Goal: Find specific page/section: Find specific page/section

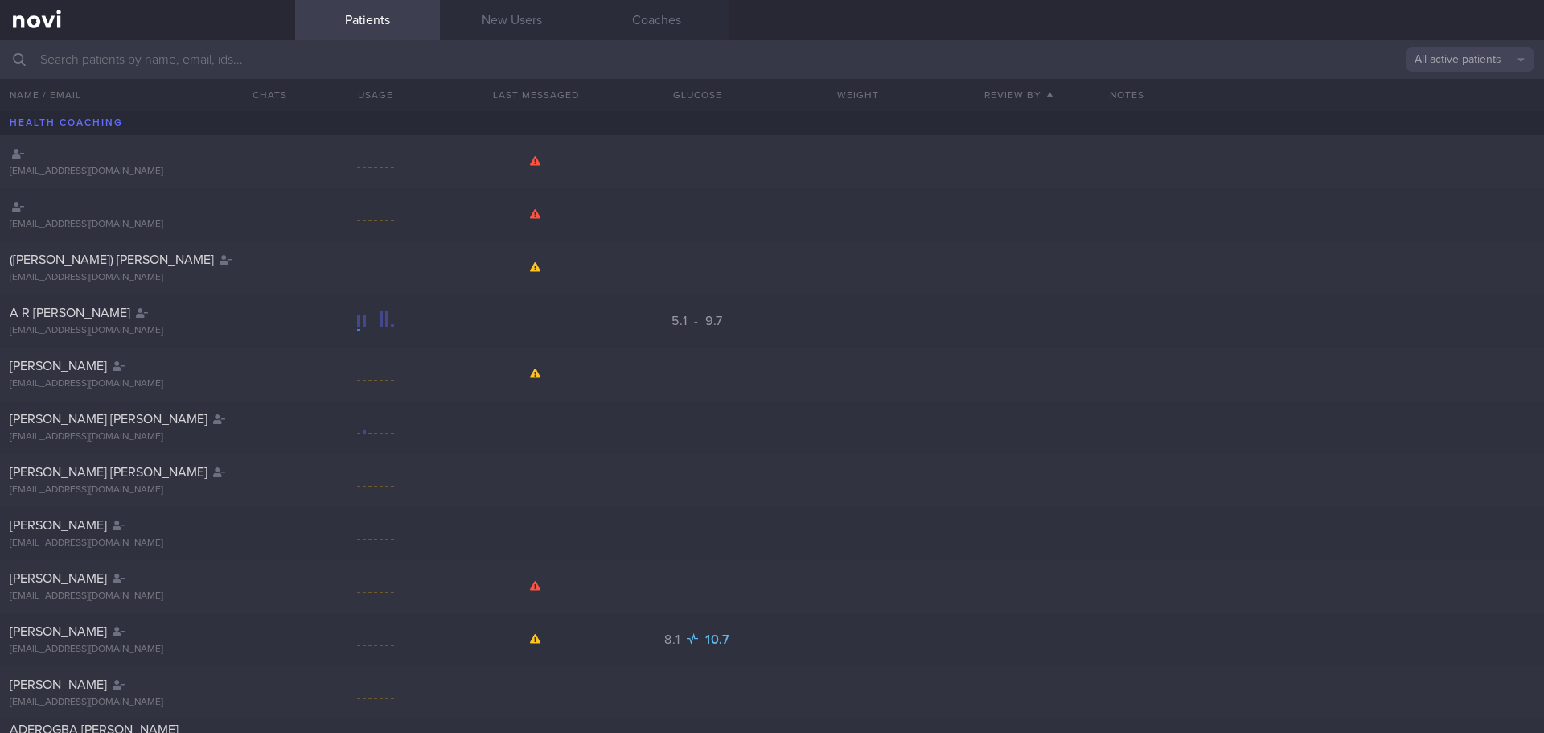
click at [452, 55] on input "text" at bounding box center [772, 59] width 1544 height 39
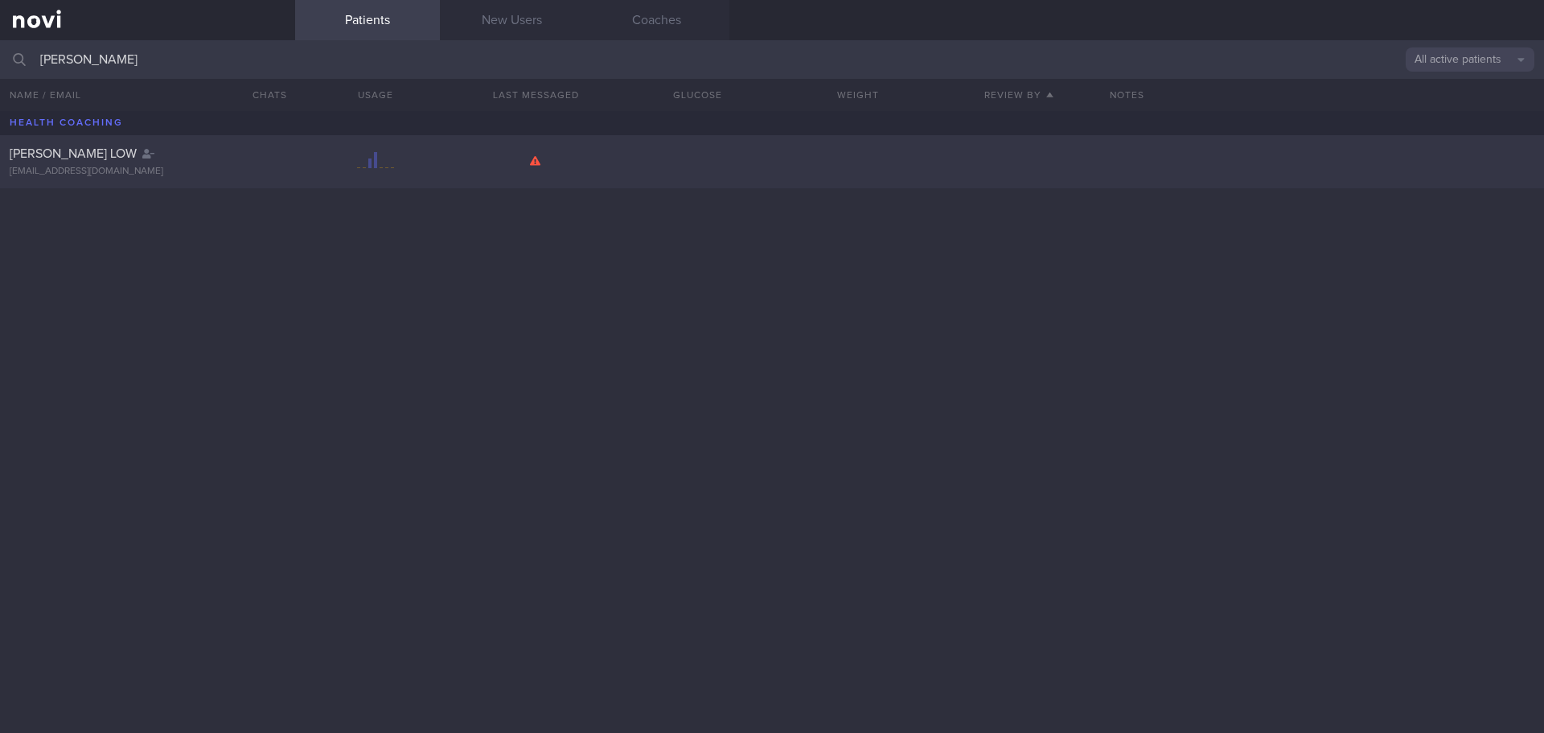
type input "[PERSON_NAME]"
click at [265, 178] on div "[PERSON_NAME] LOW [EMAIL_ADDRESS][DOMAIN_NAME]" at bounding box center [772, 161] width 1544 height 53
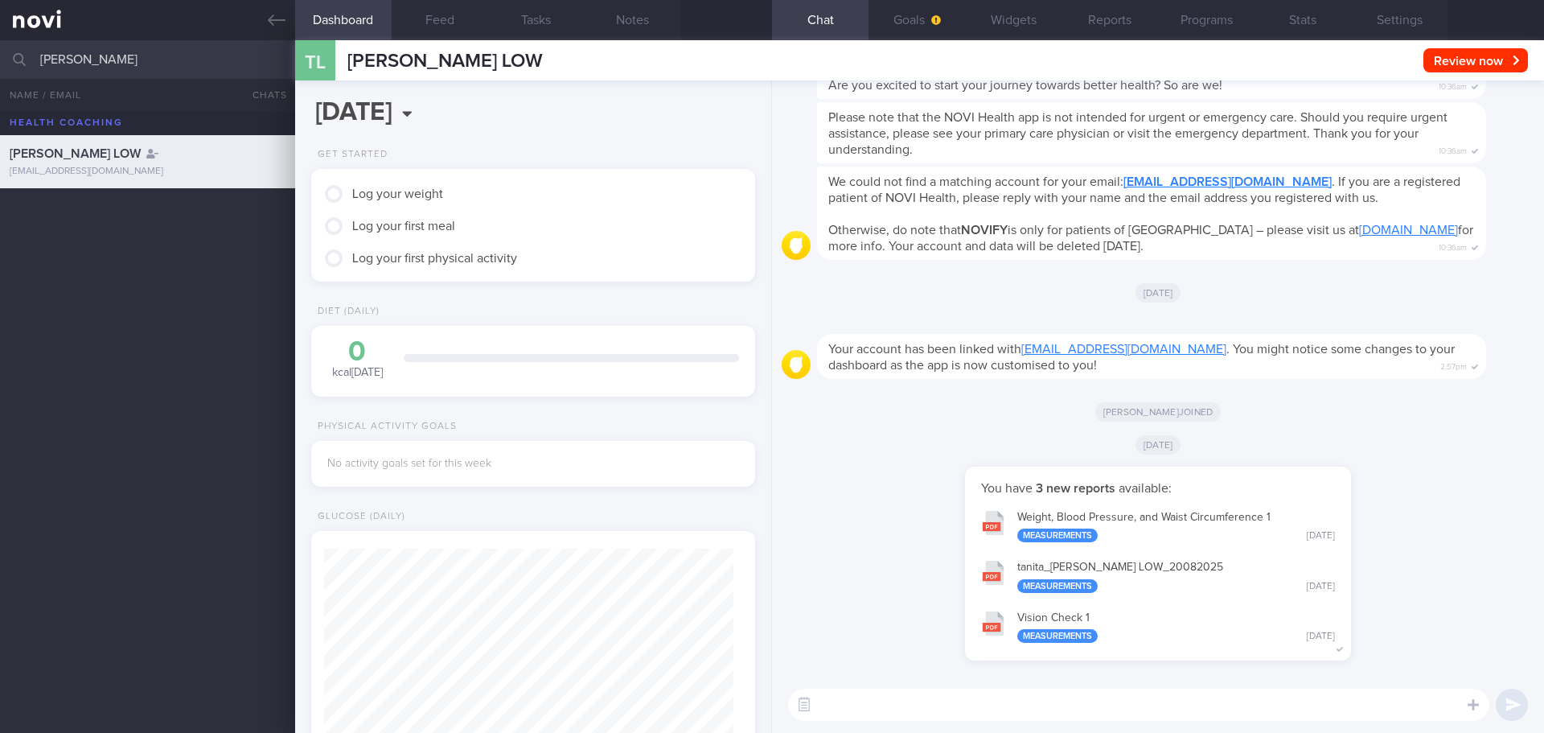
scroll to position [1, 0]
click at [284, 22] on icon at bounding box center [277, 20] width 18 height 18
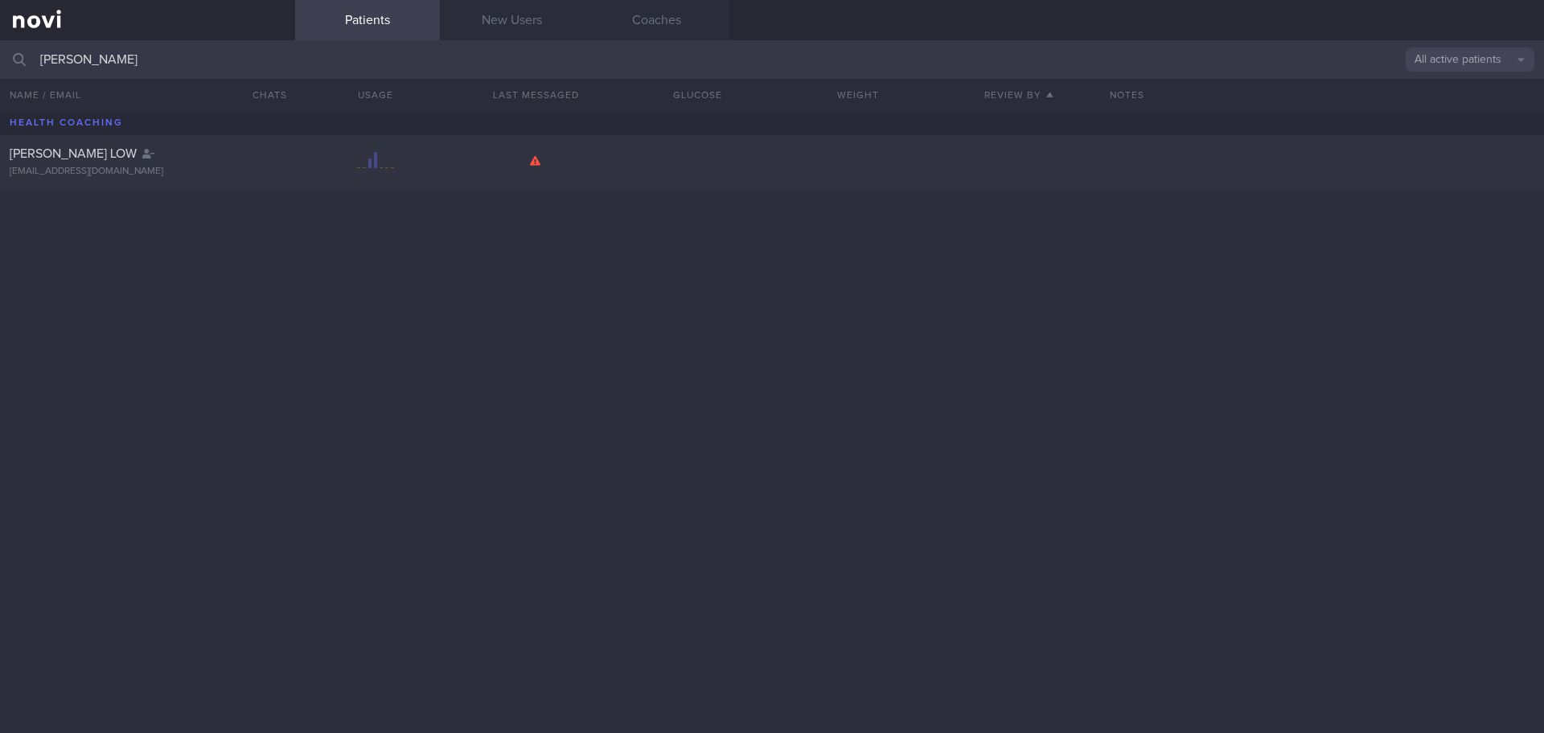
click at [1471, 63] on button "All active patients" at bounding box center [1470, 59] width 129 height 24
click at [1482, 105] on button "All active patients" at bounding box center [1470, 111] width 129 height 24
